Goal: Task Accomplishment & Management: Use online tool/utility

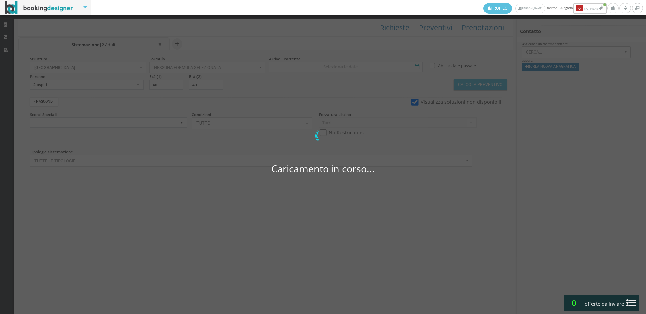
select select
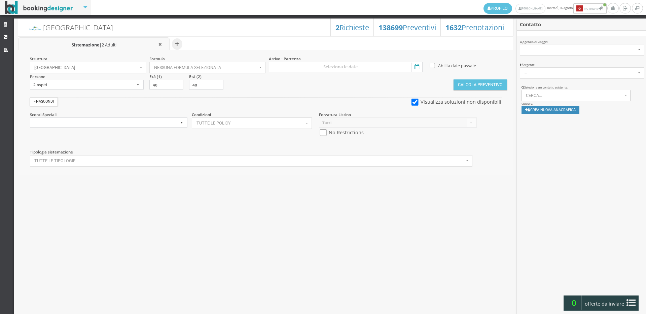
select select
click at [3, 23] on link "Strutture" at bounding box center [7, 25] width 14 height 12
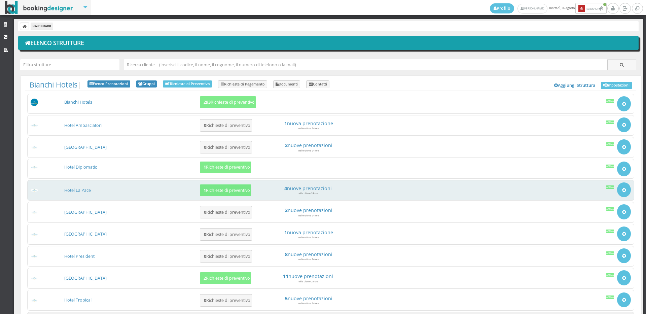
scroll to position [63, 0]
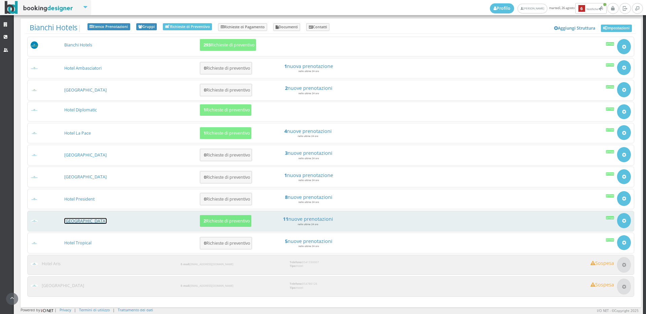
click at [92, 220] on link "[GEOGRAPHIC_DATA]" at bounding box center [85, 221] width 42 height 6
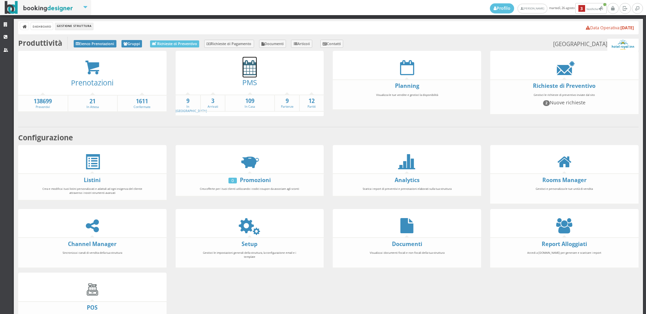
click at [249, 68] on icon at bounding box center [250, 67] width 14 height 15
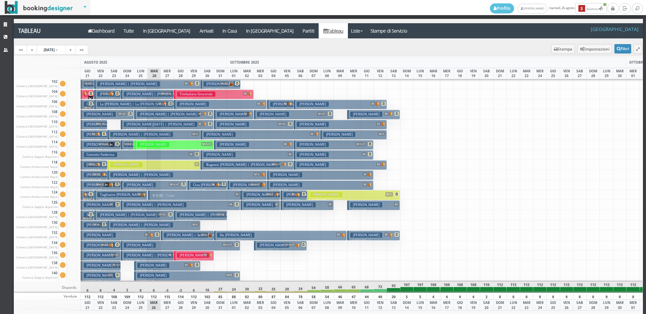
scroll to position [202, 0]
